Goal: Check status

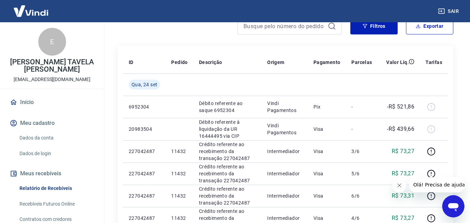
scroll to position [70, 0]
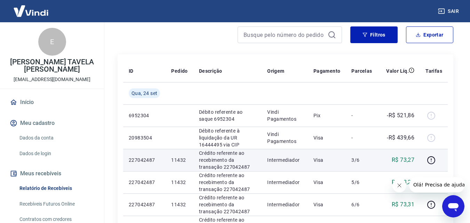
scroll to position [104, 0]
